Goal: Information Seeking & Learning: Learn about a topic

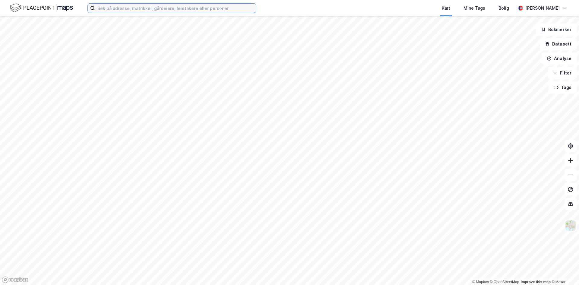
click at [154, 8] on input at bounding box center [175, 8] width 161 height 9
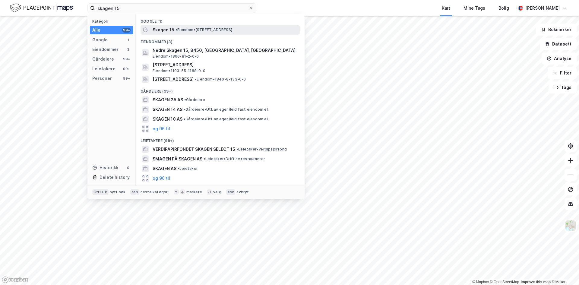
click at [181, 29] on span "• Eiendom • Skagen 15, 4006 Stavanger" at bounding box center [203, 29] width 57 height 5
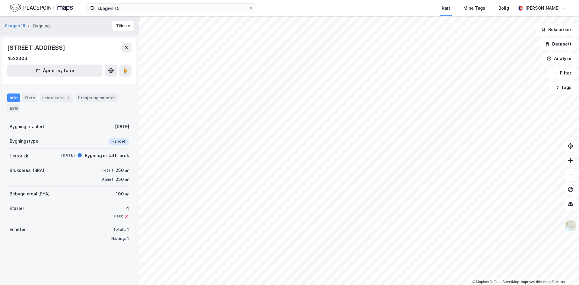
click at [569, 163] on icon at bounding box center [570, 160] width 6 height 6
click at [45, 98] on div "Leietakere 1" at bounding box center [56, 97] width 33 height 8
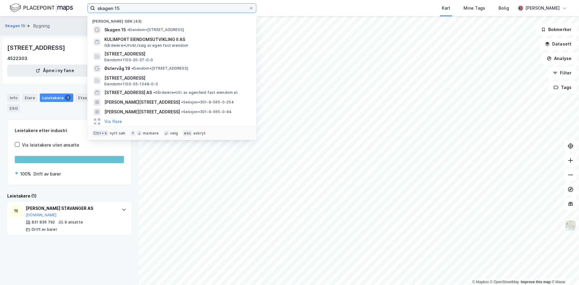
drag, startPoint x: 163, startPoint y: 4, endPoint x: 4, endPoint y: 5, distance: 159.8
click at [10, 5] on div "skagen 15 Nylige søk (43) Skagen 15 • Eiendom • Skagen 15, 4006 Stavanger KULIM…" at bounding box center [289, 8] width 579 height 16
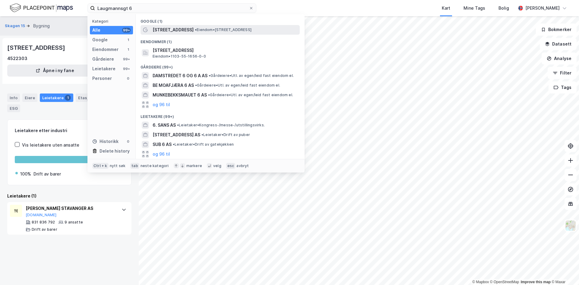
click at [180, 31] on span "[STREET_ADDRESS]" at bounding box center [173, 29] width 41 height 7
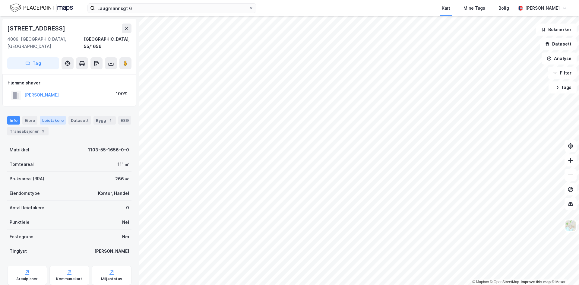
click at [52, 116] on div "Leietakere" at bounding box center [53, 120] width 26 height 8
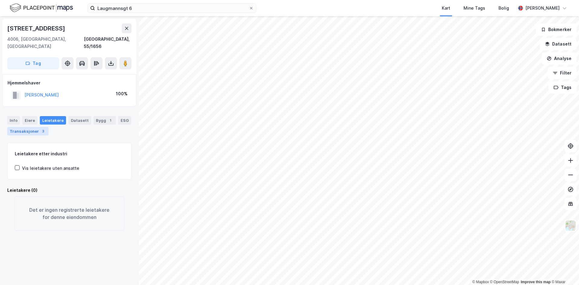
click at [41, 128] on div "3" at bounding box center [43, 131] width 6 height 6
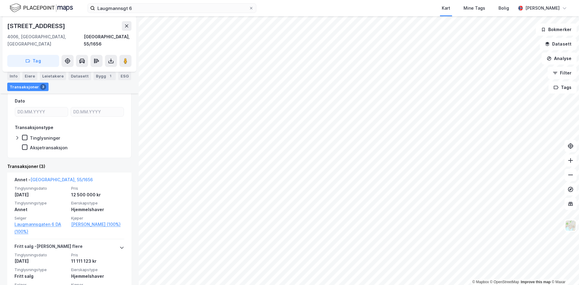
scroll to position [90, 0]
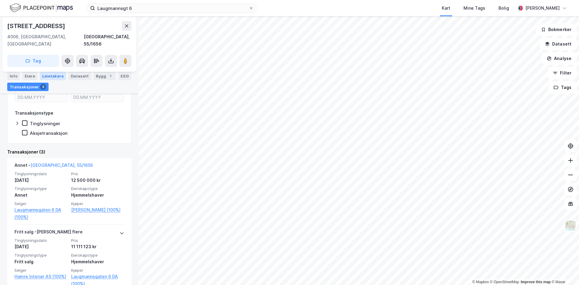
click at [50, 75] on div "Leietakere" at bounding box center [53, 76] width 26 height 8
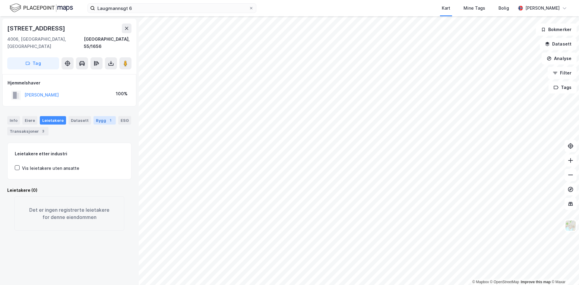
click at [99, 116] on div "Bygg 1" at bounding box center [104, 120] width 22 height 8
click at [145, 7] on input "Laugmannsgt 6" at bounding box center [172, 8] width 154 height 9
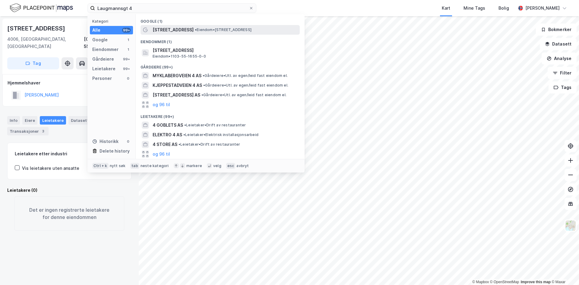
click at [177, 32] on span "[STREET_ADDRESS]" at bounding box center [173, 29] width 41 height 7
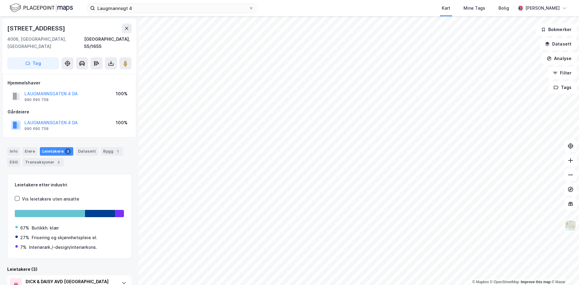
click at [55, 147] on div "Leietakere 3" at bounding box center [56, 151] width 33 height 8
click at [53, 147] on div "Leietakere 3" at bounding box center [56, 151] width 33 height 8
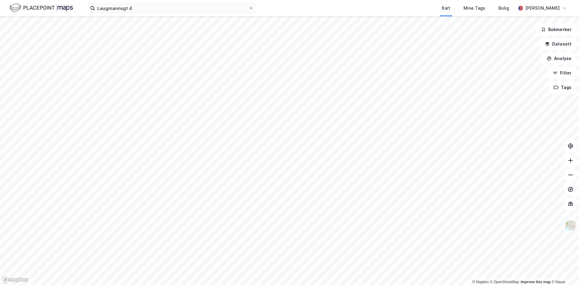
click at [144, 16] on div "Laugmannsgt 4 Kart Mine Tags Bolig Gro Pedersen" at bounding box center [289, 8] width 579 height 16
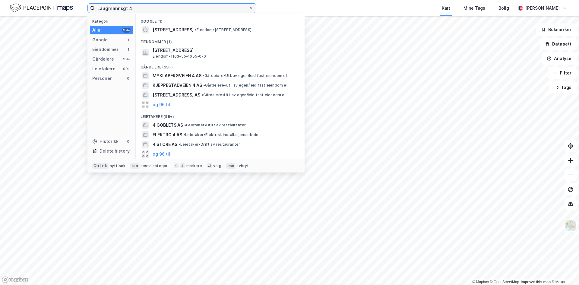
click at [0, 9] on div "Laugmannsgt 4 Kategori Alle 99+ Google 1 Eiendommer 1 Gårdeiere 99+ Leietakere …" at bounding box center [289, 8] width 579 height 16
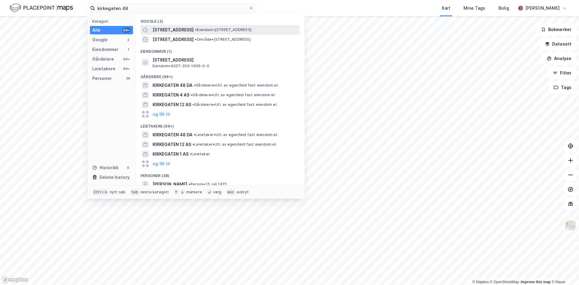
click at [172, 30] on span "[STREET_ADDRESS]" at bounding box center [173, 29] width 41 height 7
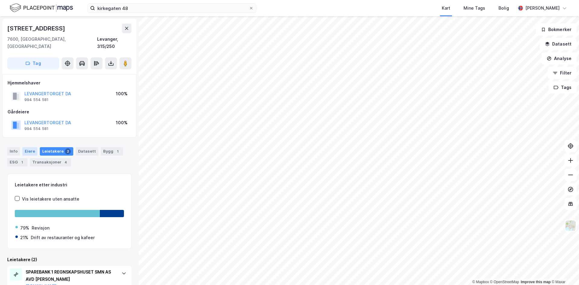
click at [26, 147] on div "Eiere" at bounding box center [29, 151] width 15 height 8
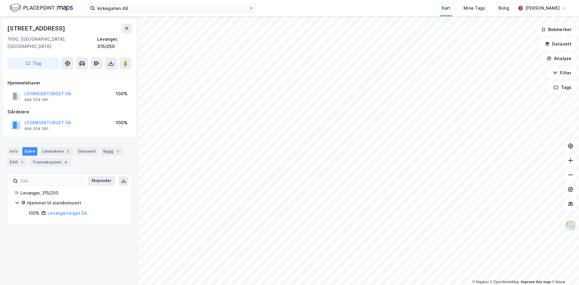
click at [86, 96] on div "Hjemmelshaver LEVANGERTORGET DA 994 554 581 100% Gårdeiere LEVANGERTORGET DA 99…" at bounding box center [70, 105] width 124 height 53
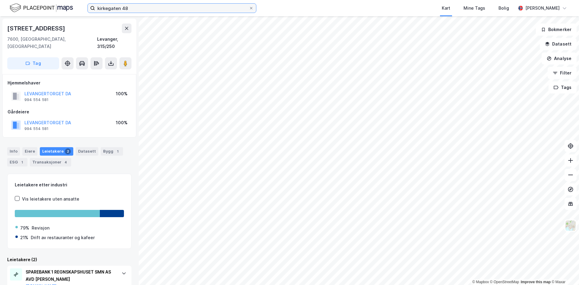
click at [136, 6] on input "kirkegaten 48" at bounding box center [172, 8] width 154 height 9
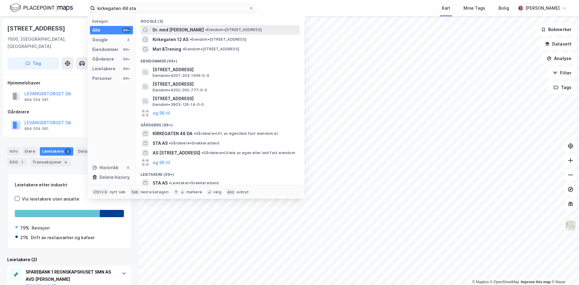
click at [168, 29] on span "Dr. med [PERSON_NAME]" at bounding box center [178, 29] width 51 height 7
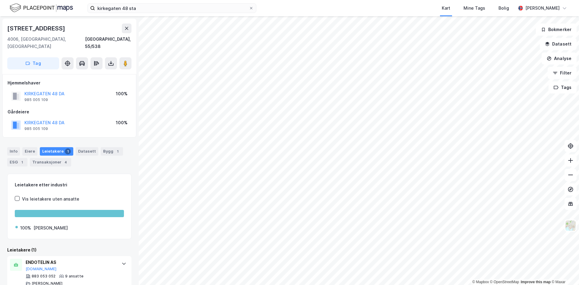
click at [46, 147] on div "Leietakere 1" at bounding box center [56, 151] width 33 height 8
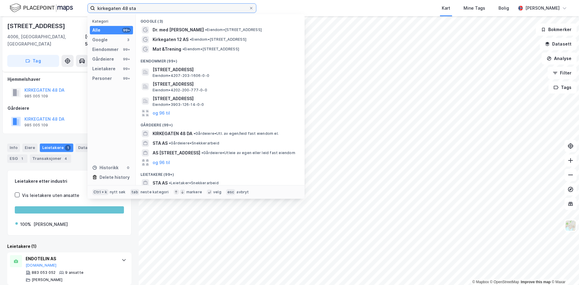
drag, startPoint x: 156, startPoint y: 11, endPoint x: 65, endPoint y: 11, distance: 91.1
click at [65, 11] on div "kirkegaten 48 sta Kategori Alle 99+ Google 3 Eiendommer 99+ Gårdeiere 99+ Leiet…" at bounding box center [289, 8] width 579 height 16
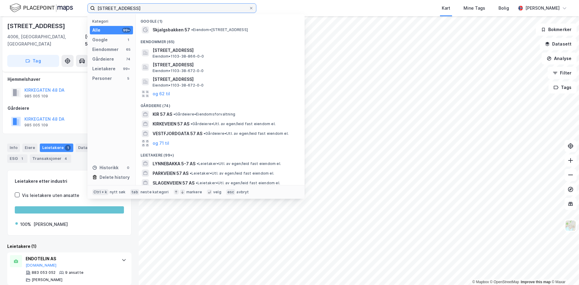
click at [169, 9] on input "skjalgsbakken 57" at bounding box center [172, 8] width 154 height 9
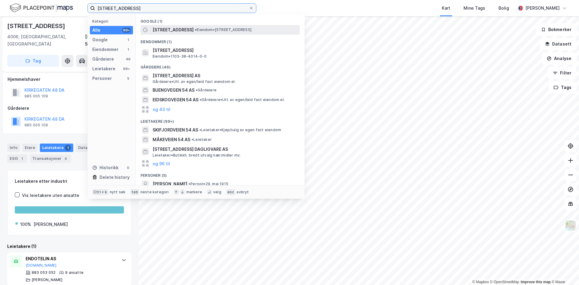
type input "skjalgsbakken 54"
click at [195, 28] on span "• Eiendom • Skjalgsbakken 54, 4041 Hafrsfjord" at bounding box center [223, 29] width 57 height 5
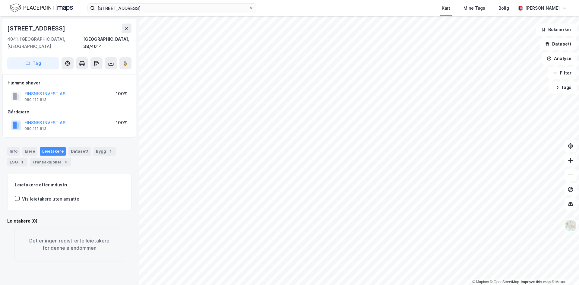
click at [51, 147] on div "Leietakere" at bounding box center [53, 151] width 26 height 8
click at [99, 39] on div "[GEOGRAPHIC_DATA], 38/4014" at bounding box center [107, 43] width 48 height 14
click at [95, 147] on div "Bygg 1" at bounding box center [104, 151] width 22 height 8
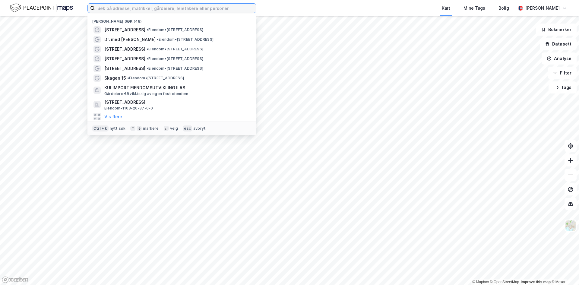
click at [201, 11] on input at bounding box center [175, 8] width 161 height 9
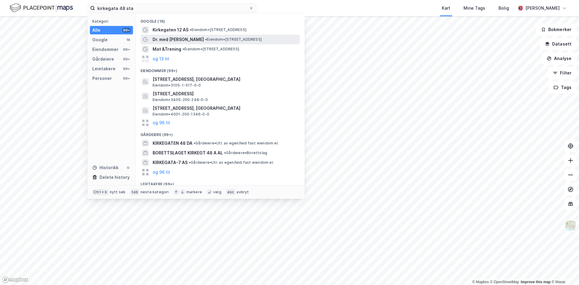
click at [208, 39] on span "• Eiendom • [STREET_ADDRESS]" at bounding box center [233, 39] width 57 height 5
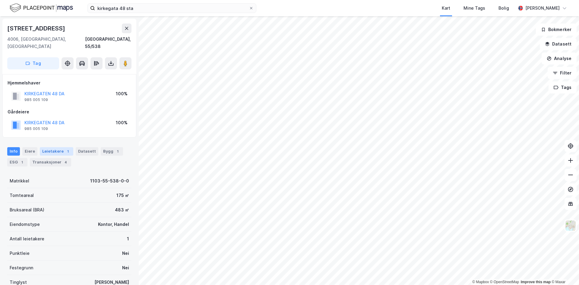
click at [51, 147] on div "Leietakere 1" at bounding box center [56, 151] width 33 height 8
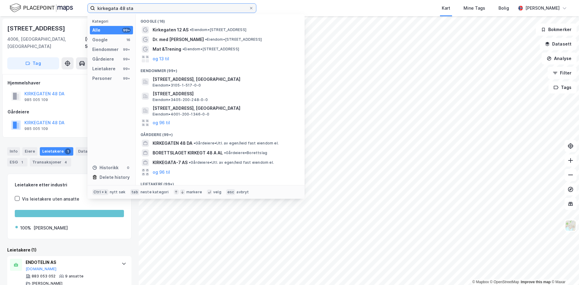
drag, startPoint x: 172, startPoint y: 6, endPoint x: 15, endPoint y: 6, distance: 156.8
click at [15, 6] on div "[STREET_ADDRESS] sta Kategori Alle 99+ Google 16 Eiendommer 99+ Gårdeiere 99+ L…" at bounding box center [289, 8] width 579 height 16
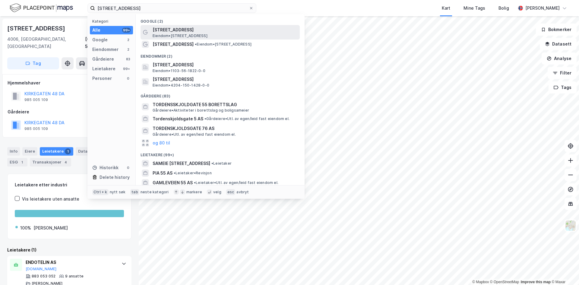
click at [163, 31] on span "[STREET_ADDRESS]" at bounding box center [225, 29] width 145 height 7
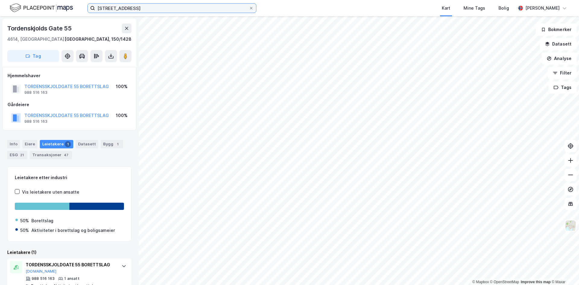
click at [152, 5] on input "[STREET_ADDRESS]" at bounding box center [172, 8] width 154 height 9
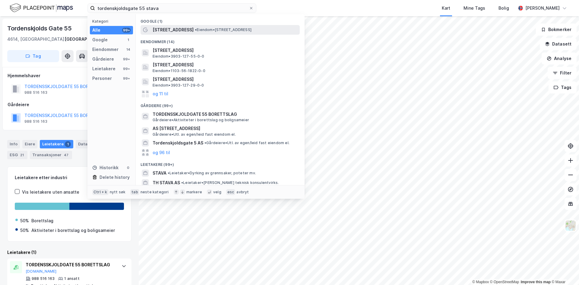
click at [219, 28] on span "• Eiendom • [STREET_ADDRESS]" at bounding box center [223, 29] width 57 height 5
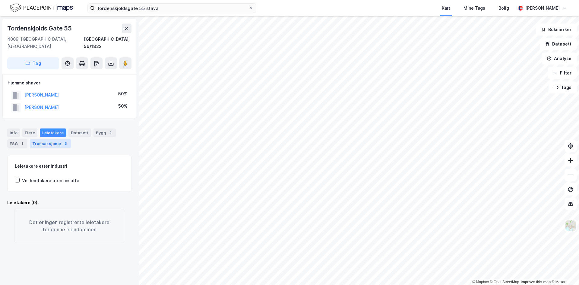
click at [52, 139] on div "Transaksjoner 3" at bounding box center [50, 143] width 41 height 8
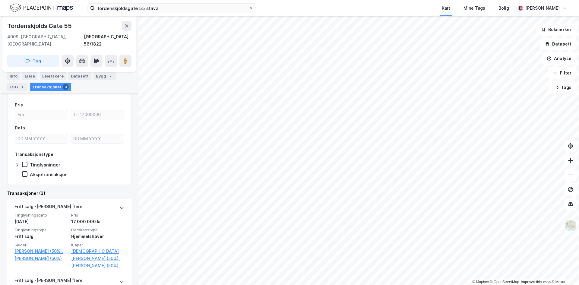
scroll to position [61, 0]
click at [142, 5] on input "tordenskjoldsgate 55 stava" at bounding box center [172, 8] width 154 height 9
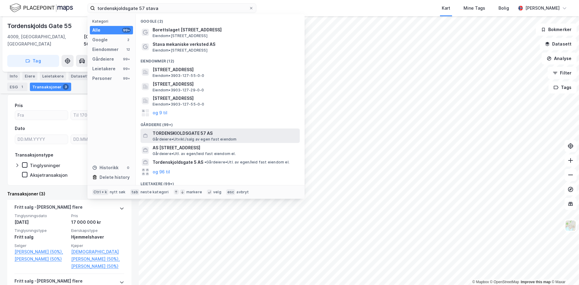
click at [229, 131] on span "TORDENSKIOLDSGATE 57 AS" at bounding box center [225, 133] width 145 height 7
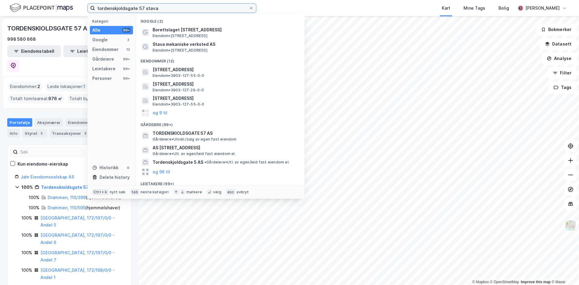
click at [164, 8] on input "tordenskjoldsgate 57 stava" at bounding box center [172, 8] width 154 height 9
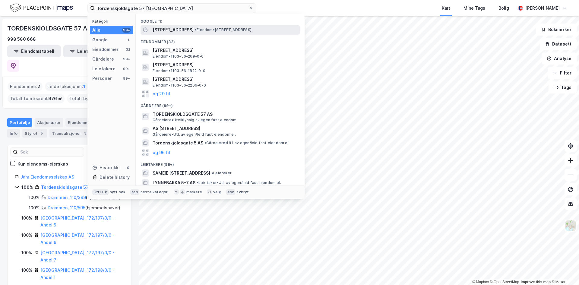
click at [194, 30] on span "[STREET_ADDRESS]" at bounding box center [173, 29] width 41 height 7
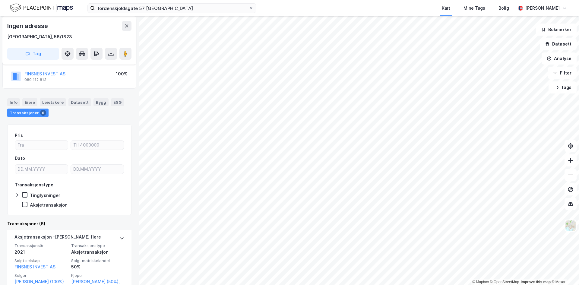
scroll to position [43, 0]
click at [94, 102] on div "Bygg" at bounding box center [100, 101] width 15 height 8
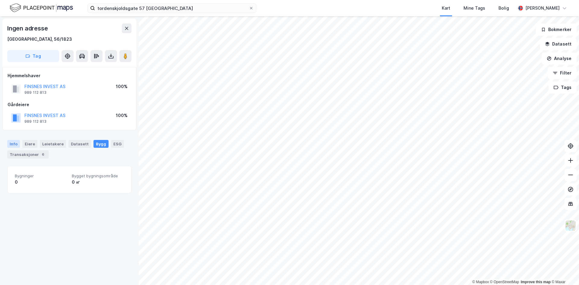
click at [10, 144] on div "Info" at bounding box center [13, 144] width 13 height 8
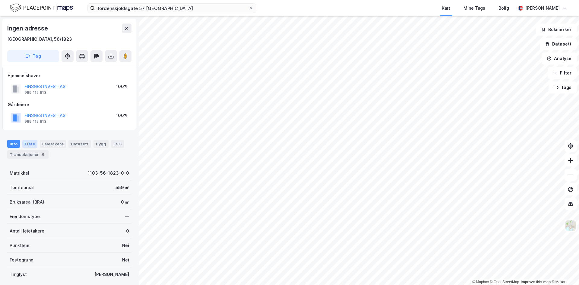
click at [31, 143] on div "Eiere" at bounding box center [29, 144] width 15 height 8
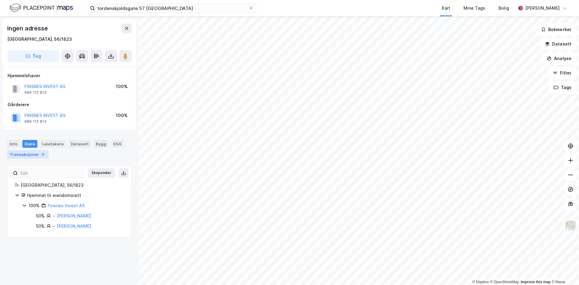
click at [24, 156] on div "Transaksjoner 6" at bounding box center [27, 154] width 41 height 8
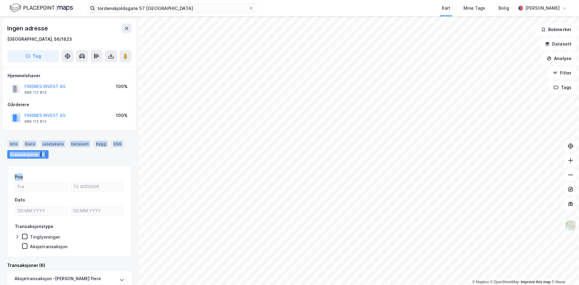
drag, startPoint x: 133, startPoint y: 116, endPoint x: 133, endPoint y: 168, distance: 51.3
click at [133, 168] on div "Ingen adresse [GEOGRAPHIC_DATA], 56/1823 Tag Hjemmelshaver FINSNES INVEST AS 98…" at bounding box center [69, 150] width 139 height 269
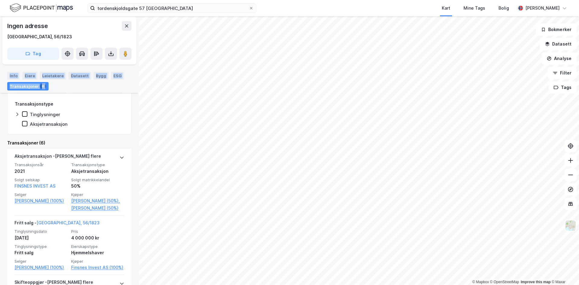
scroll to position [160, 0]
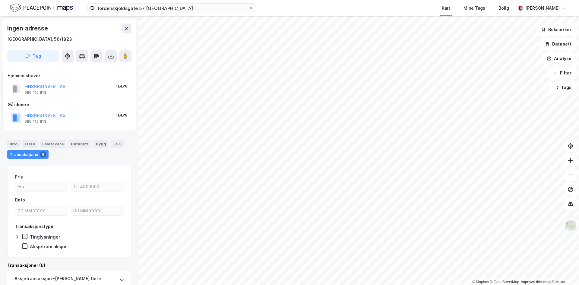
click at [26, 237] on icon at bounding box center [25, 236] width 4 height 4
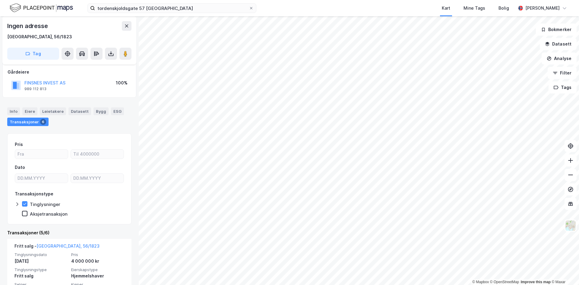
scroll to position [32, 0]
click at [96, 112] on div "Bygg" at bounding box center [100, 112] width 15 height 8
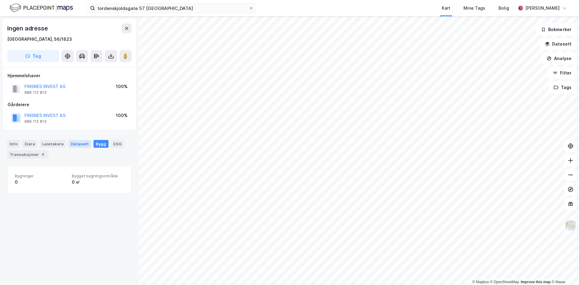
click at [72, 146] on div "Datasett" at bounding box center [79, 144] width 23 height 8
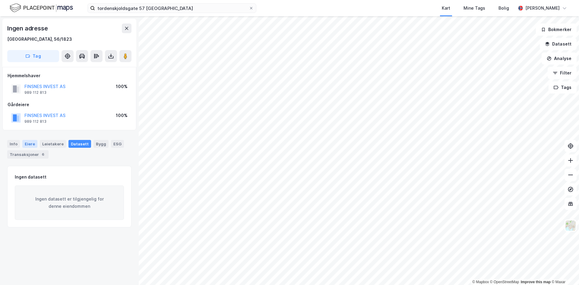
click at [30, 142] on div "Eiere" at bounding box center [29, 144] width 15 height 8
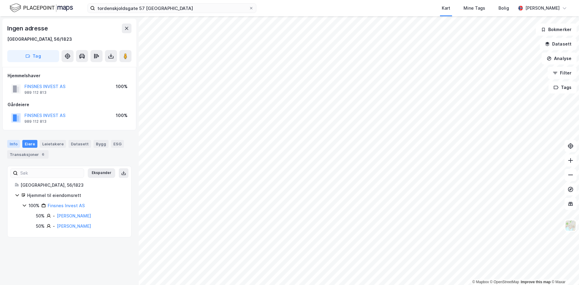
click at [14, 146] on div "Info" at bounding box center [13, 144] width 13 height 8
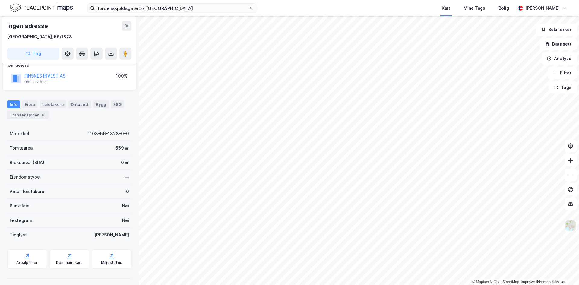
scroll to position [43, 0]
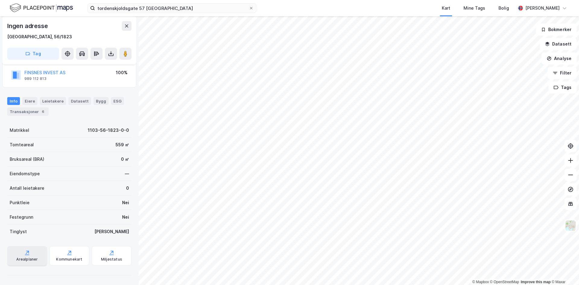
click at [24, 258] on div "Arealplaner" at bounding box center [26, 259] width 21 height 5
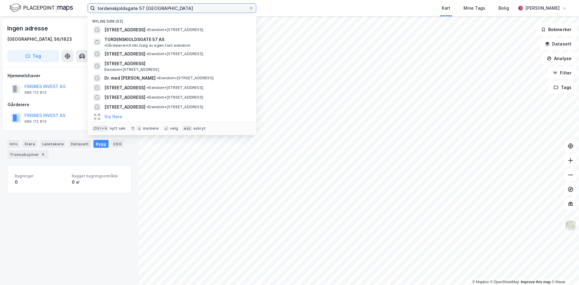
drag, startPoint x: 172, startPoint y: 8, endPoint x: 0, endPoint y: 7, distance: 171.9
click at [0, 7] on div "tordenskjoldsgate 57 stavanger Nylige søk (52) [STREET_ADDRESS] • Eiendom • [ST…" at bounding box center [289, 8] width 579 height 16
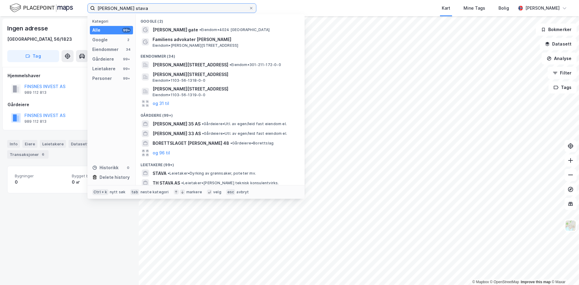
click at [133, 8] on input "[PERSON_NAME] stava" at bounding box center [172, 8] width 154 height 9
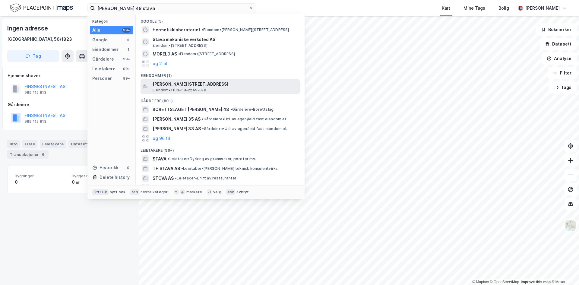
click at [224, 84] on span "[PERSON_NAME][STREET_ADDRESS]" at bounding box center [225, 84] width 145 height 7
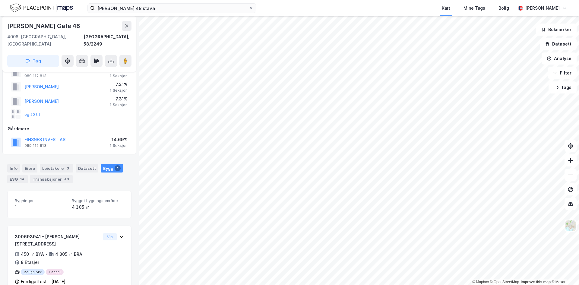
scroll to position [24, 0]
click at [137, 128] on div "© Mapbox © OpenStreetMap Improve this map © Maxar [STREET_ADDRESS] Hjemmelshave…" at bounding box center [289, 150] width 579 height 269
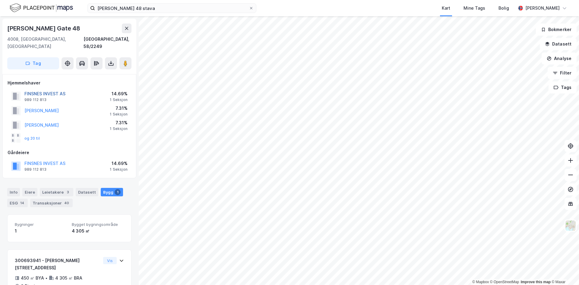
click at [0, 0] on button "FINSNES INVEST AS" at bounding box center [0, 0] width 0 height 0
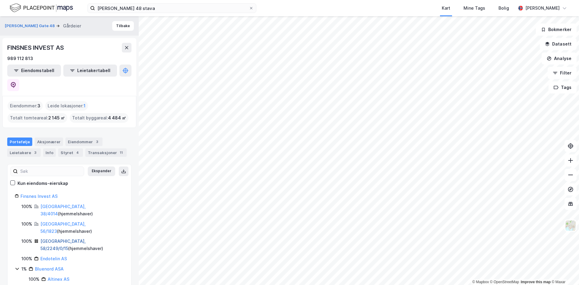
click at [70, 239] on link "[GEOGRAPHIC_DATA], 58/2249/0/15" at bounding box center [62, 245] width 45 height 12
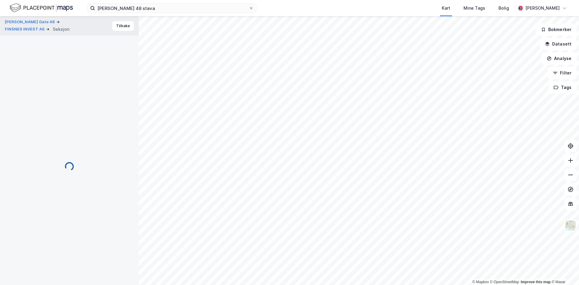
scroll to position [1, 0]
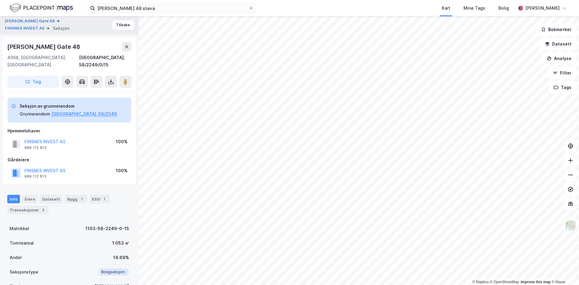
click at [138, 136] on div "© Mapbox © OpenStreetMap Improve this map © Maxar [PERSON_NAME] Gate 48 FINSNES…" at bounding box center [289, 150] width 579 height 269
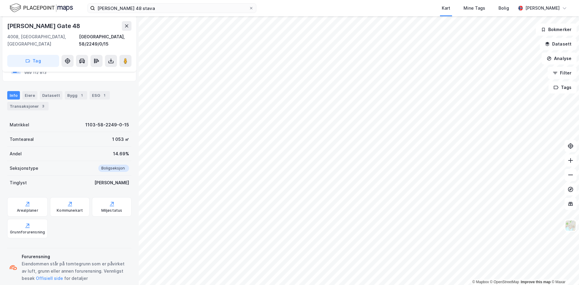
scroll to position [109, 0]
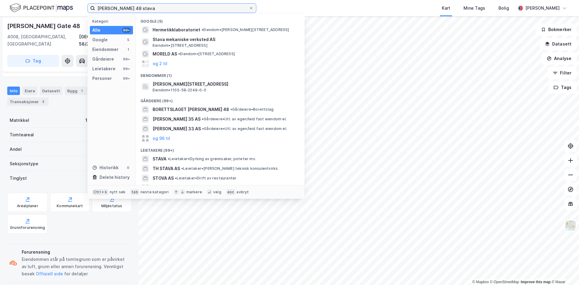
drag, startPoint x: 153, startPoint y: 10, endPoint x: 8, endPoint y: 10, distance: 145.6
click at [8, 10] on div "[PERSON_NAME] 48 stava Kategori Alle 99+ Google 5 Eiendommer 1 Gårdeiere 99+ Le…" at bounding box center [289, 8] width 579 height 16
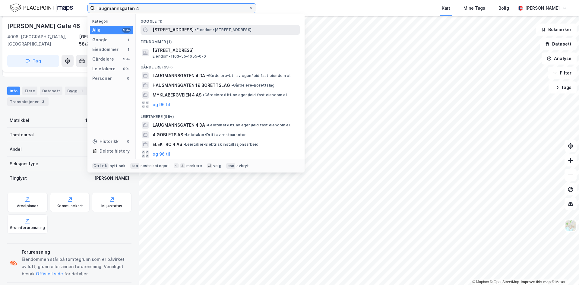
type input "laugmannsgaten 4"
click at [181, 30] on span "[STREET_ADDRESS]" at bounding box center [173, 29] width 41 height 7
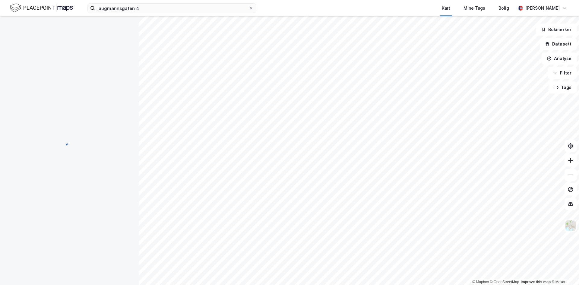
scroll to position [75, 0]
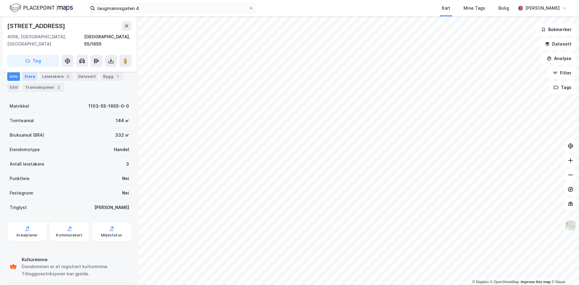
click at [29, 75] on div "Eiere" at bounding box center [29, 76] width 15 height 8
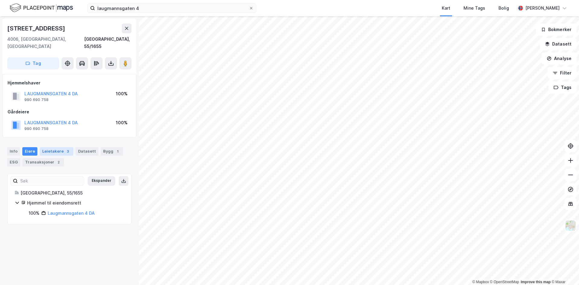
click at [57, 147] on div "Leietakere 3" at bounding box center [56, 151] width 33 height 8
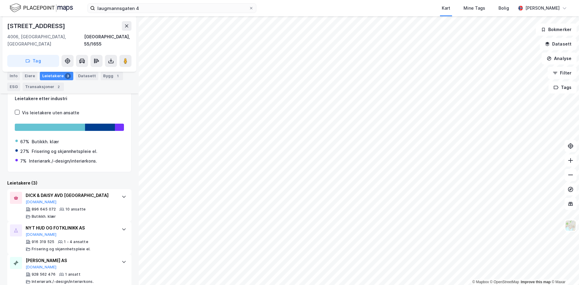
scroll to position [88, 0]
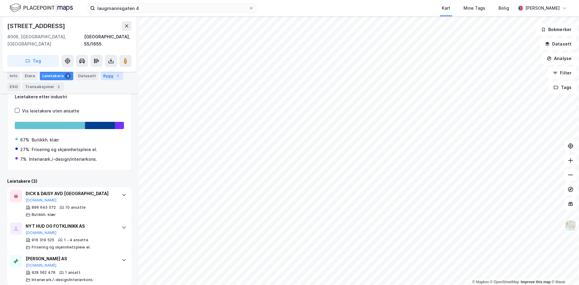
click at [104, 75] on div "Bygg 1" at bounding box center [112, 76] width 22 height 8
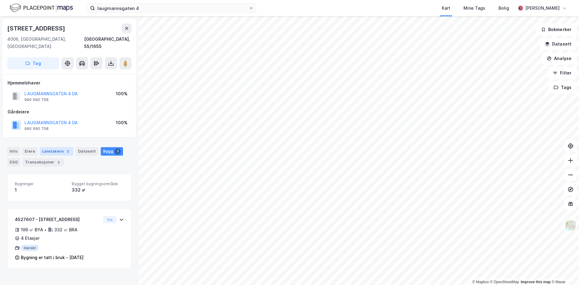
click at [54, 147] on div "Leietakere 3" at bounding box center [56, 151] width 33 height 8
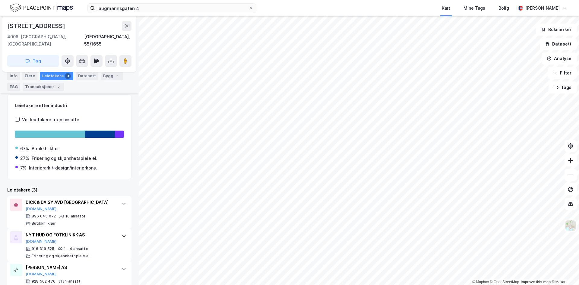
scroll to position [88, 0]
